Goal: Navigation & Orientation: Find specific page/section

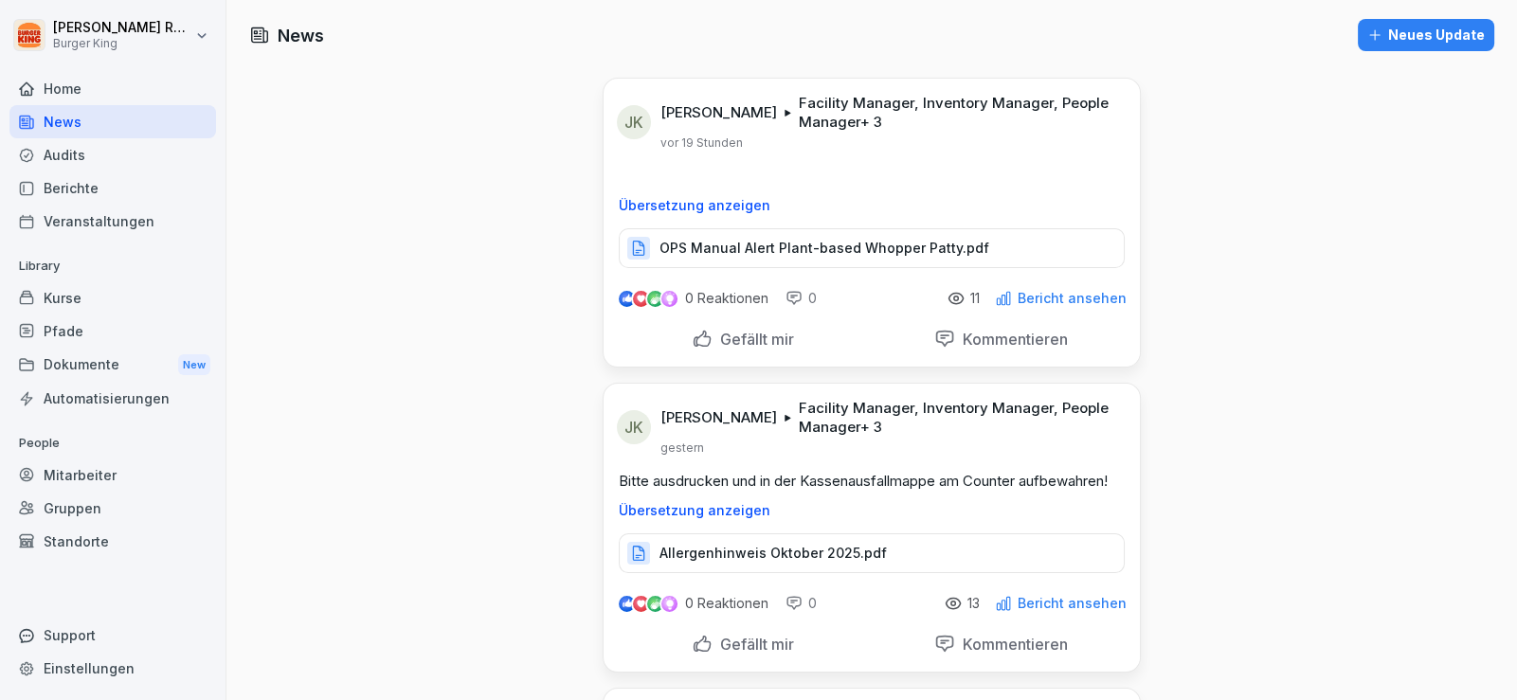
click at [71, 152] on div "Audits" at bounding box center [112, 154] width 207 height 33
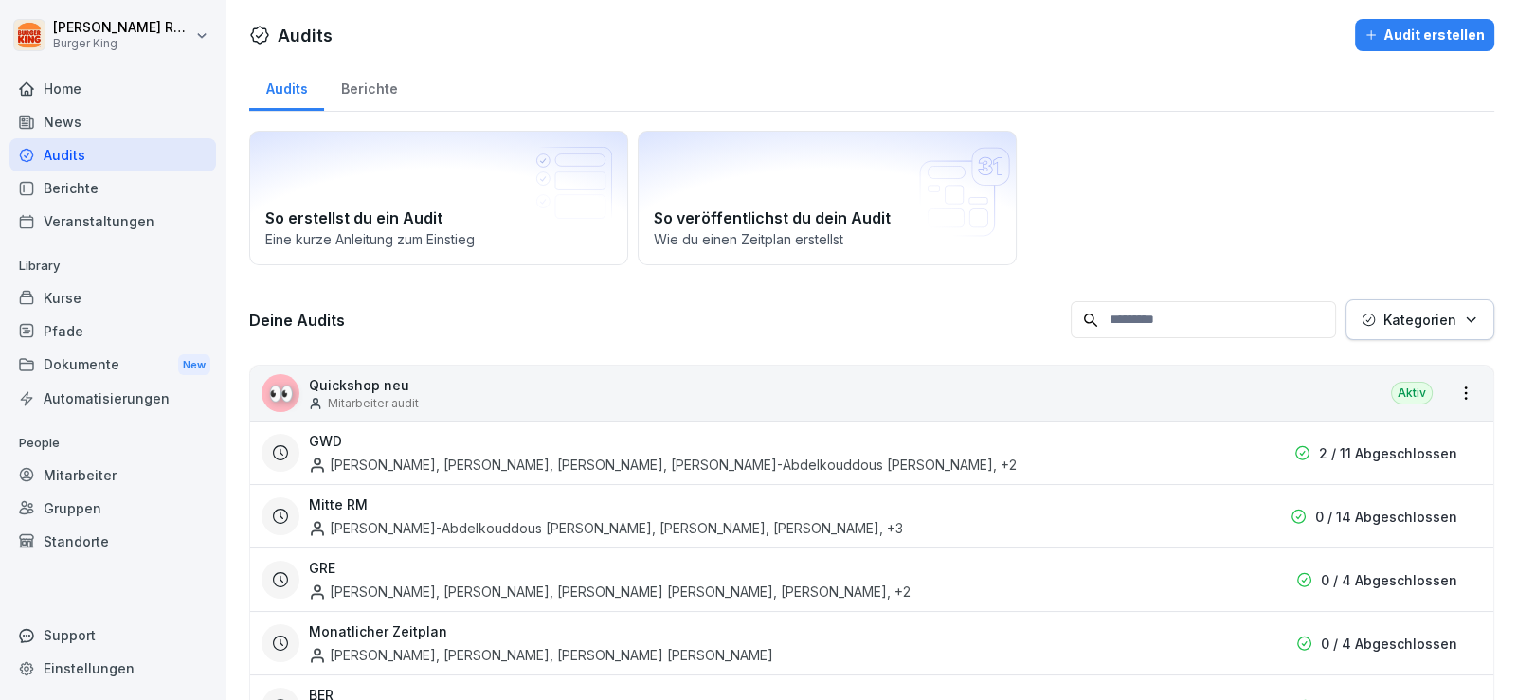
click at [74, 124] on div "News" at bounding box center [112, 121] width 207 height 33
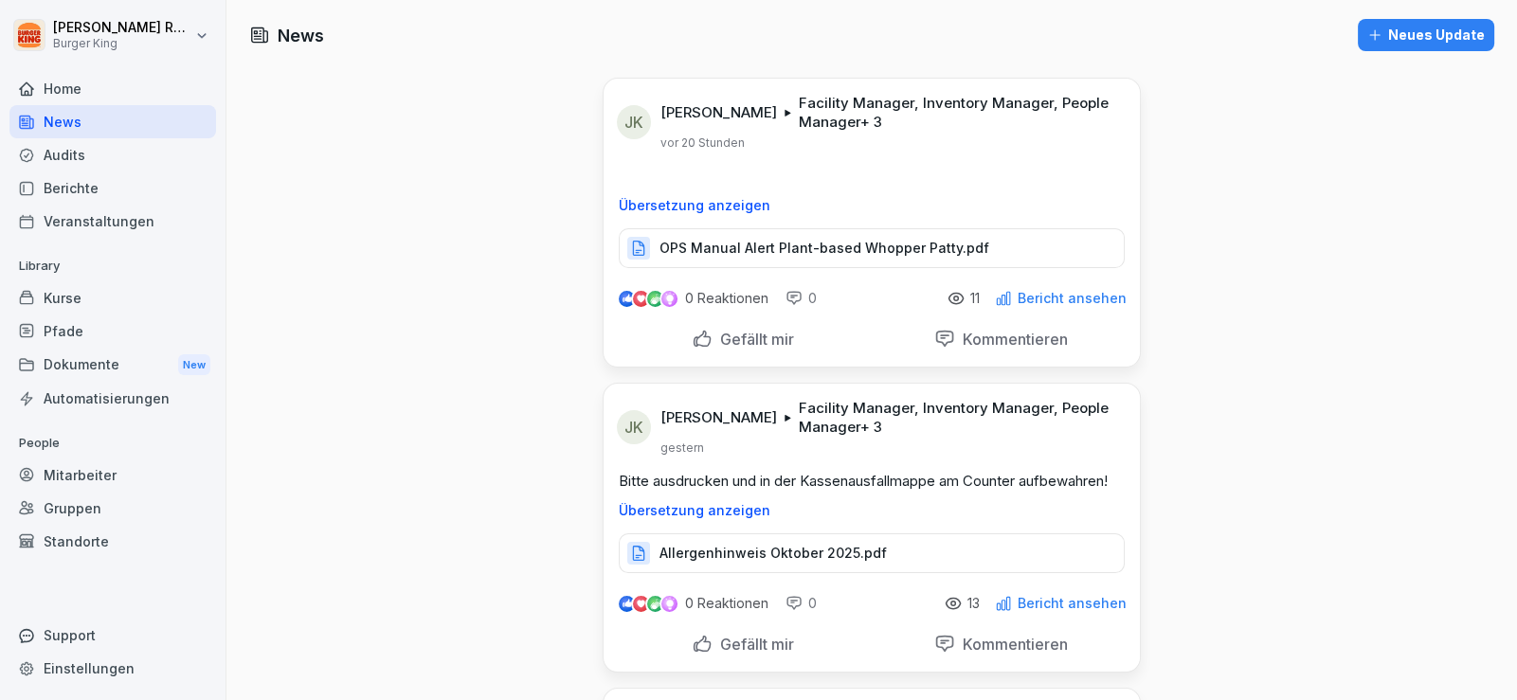
click at [85, 141] on div "Audits" at bounding box center [112, 154] width 207 height 33
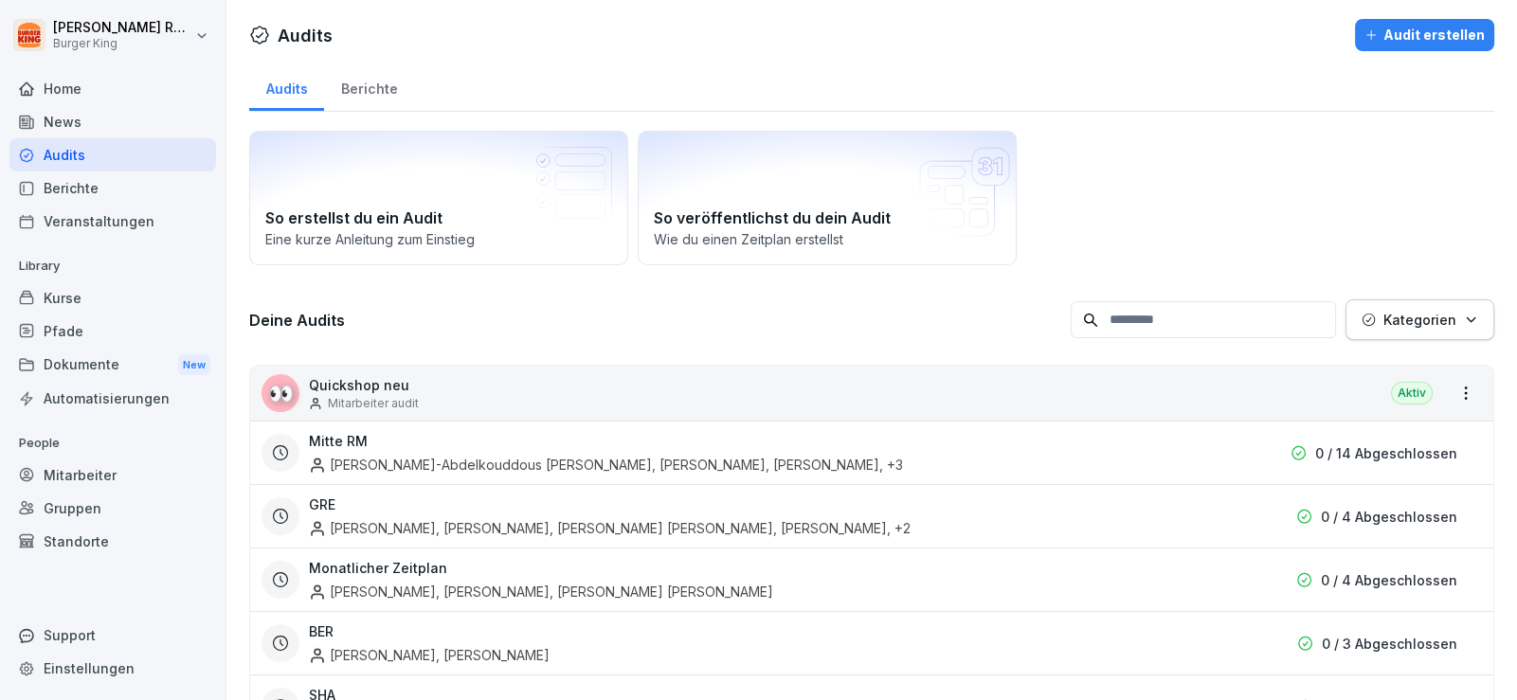
click at [71, 127] on div "News" at bounding box center [112, 121] width 207 height 33
